Goal: Navigation & Orientation: Find specific page/section

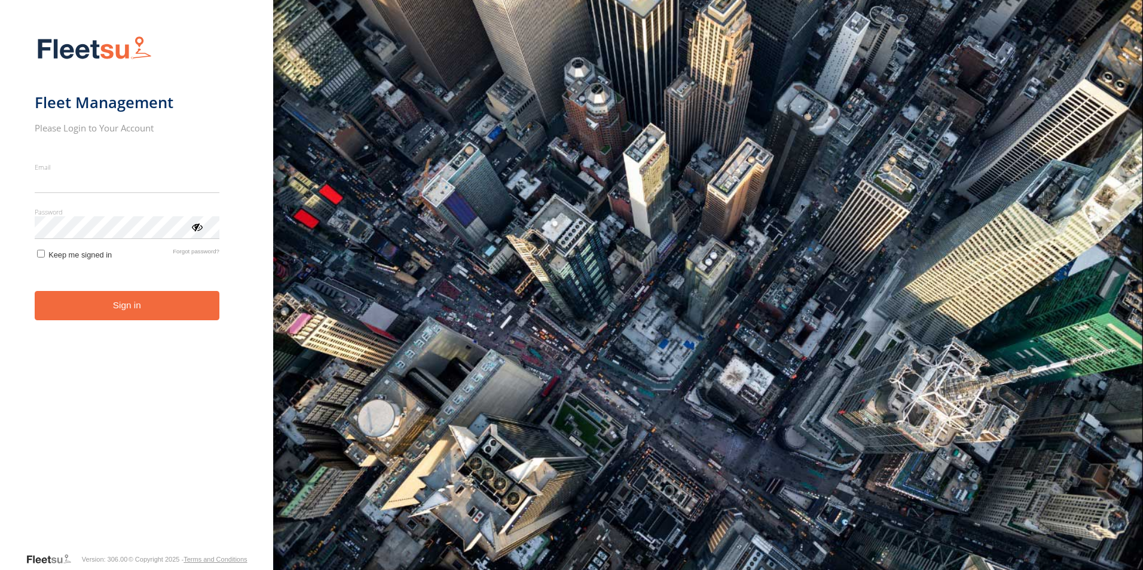
type input "**********"
click at [88, 317] on button "Sign in" at bounding box center [127, 305] width 185 height 29
